Goal: Check status

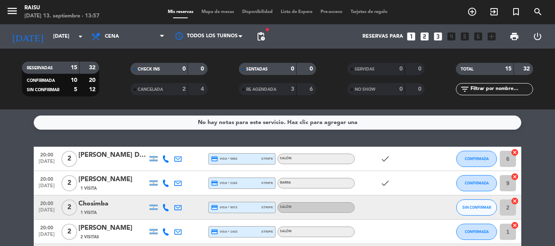
click at [258, 40] on span "pending_actions" at bounding box center [261, 37] width 10 height 10
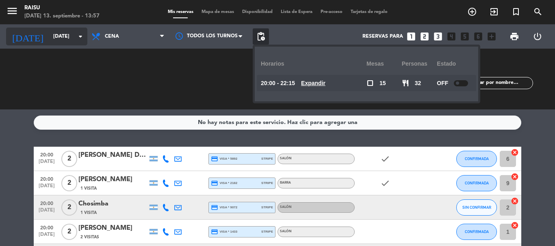
click at [66, 37] on input "[DATE]" at bounding box center [83, 37] width 69 height 14
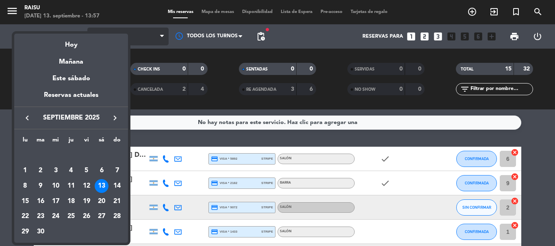
drag, startPoint x: 151, startPoint y: 39, endPoint x: 129, endPoint y: 37, distance: 22.0
click at [150, 39] on div at bounding box center [277, 123] width 555 height 246
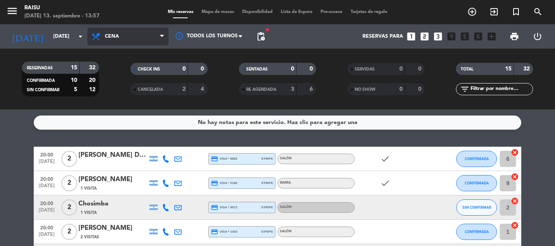
drag, startPoint x: 130, startPoint y: 37, endPoint x: 134, endPoint y: 56, distance: 20.1
click at [131, 37] on span "Cena" at bounding box center [127, 37] width 81 height 18
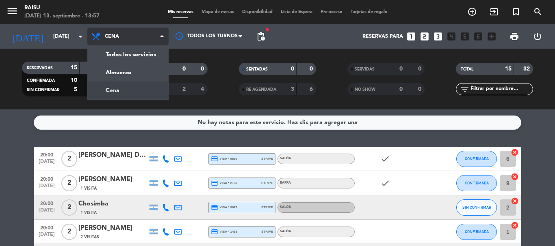
click at [118, 93] on div "menu Raisu [DATE] 13. septiembre - 13:57 Mis reservas Mapa de mesas Disponibili…" at bounding box center [277, 55] width 555 height 110
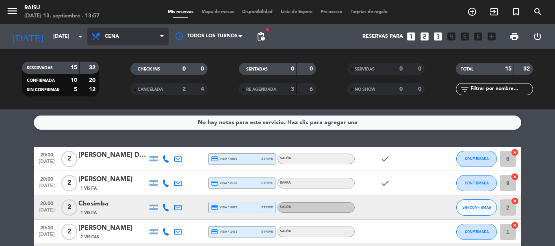
drag, startPoint x: 134, startPoint y: 30, endPoint x: 136, endPoint y: 35, distance: 6.0
click at [134, 30] on span "Cena" at bounding box center [127, 37] width 81 height 18
drag, startPoint x: 132, startPoint y: 76, endPoint x: 129, endPoint y: 69, distance: 8.0
click at [132, 77] on div "CHECK INS 0 0" at bounding box center [169, 73] width 108 height 20
click at [130, 41] on span "Cena" at bounding box center [127, 37] width 81 height 18
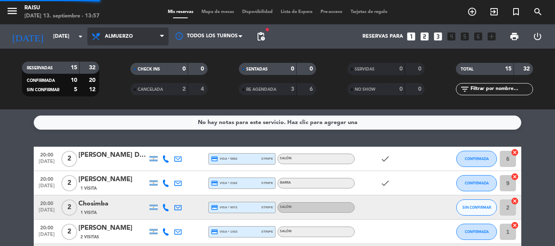
click at [128, 79] on div "menu Raisu [DATE] 13. septiembre - 13:57 Mis reservas Mapa de mesas Disponibili…" at bounding box center [277, 55] width 555 height 110
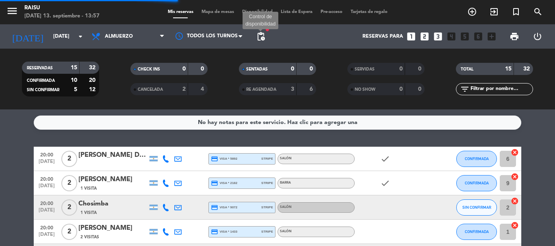
drag, startPoint x: 262, startPoint y: 37, endPoint x: 274, endPoint y: 37, distance: 11.8
click at [263, 36] on span "pending_actions" at bounding box center [261, 37] width 10 height 10
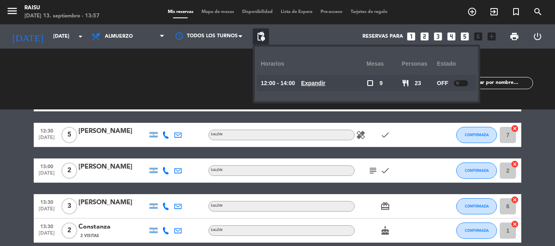
scroll to position [3, 0]
